Goal: Information Seeking & Learning: Learn about a topic

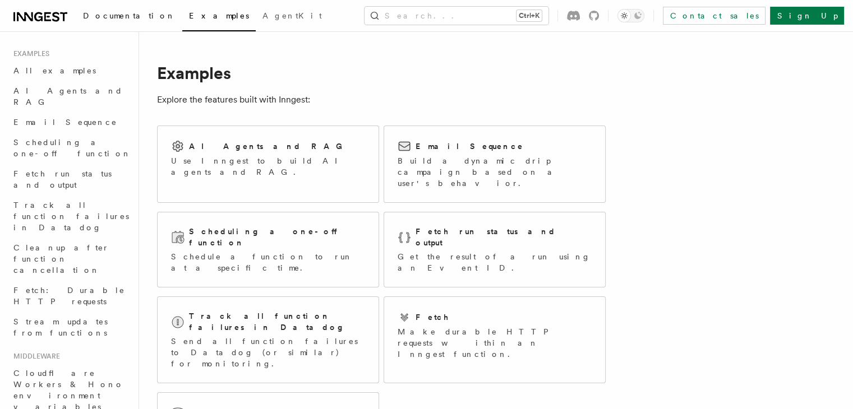
click at [121, 17] on span "Documentation" at bounding box center [129, 15] width 93 height 9
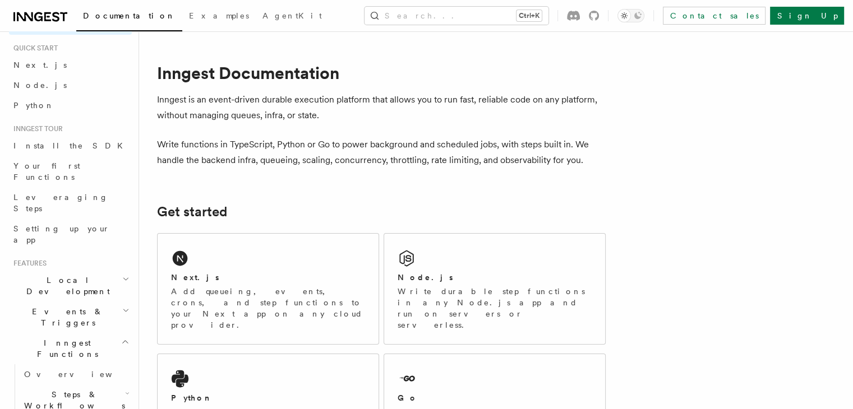
scroll to position [25, 0]
click at [34, 188] on link "Leveraging Steps" at bounding box center [70, 203] width 123 height 31
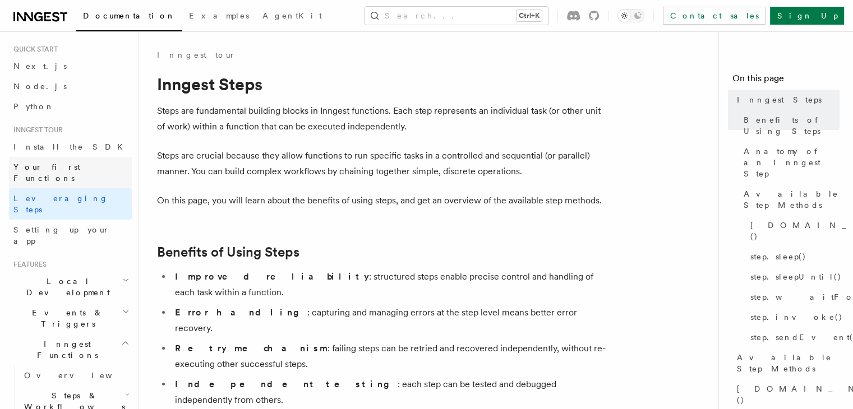
click at [75, 171] on span "Your first Functions" at bounding box center [46, 173] width 67 height 20
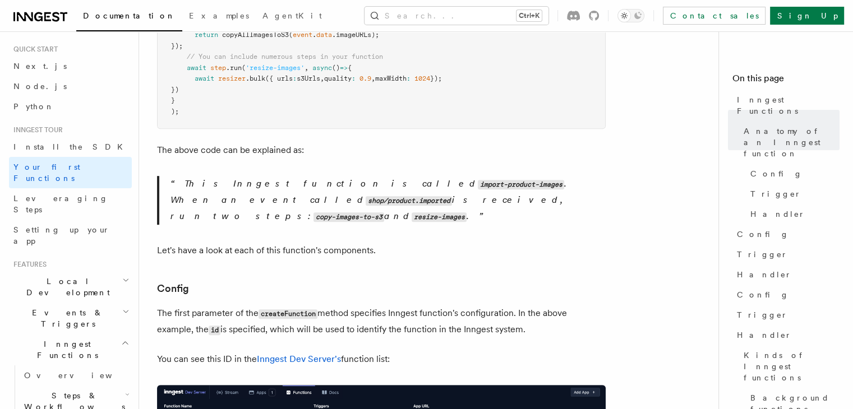
scroll to position [454, 0]
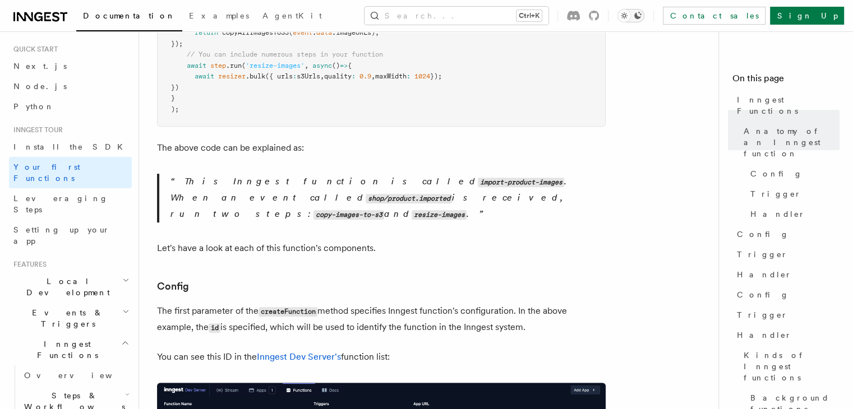
click at [641, 13] on icon "Toggle dark mode" at bounding box center [637, 15] width 7 height 7
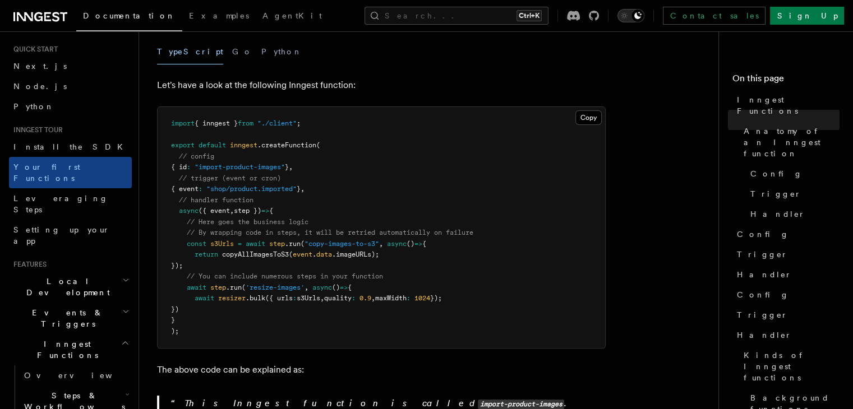
scroll to position [230, 0]
